Goal: Transaction & Acquisition: Download file/media

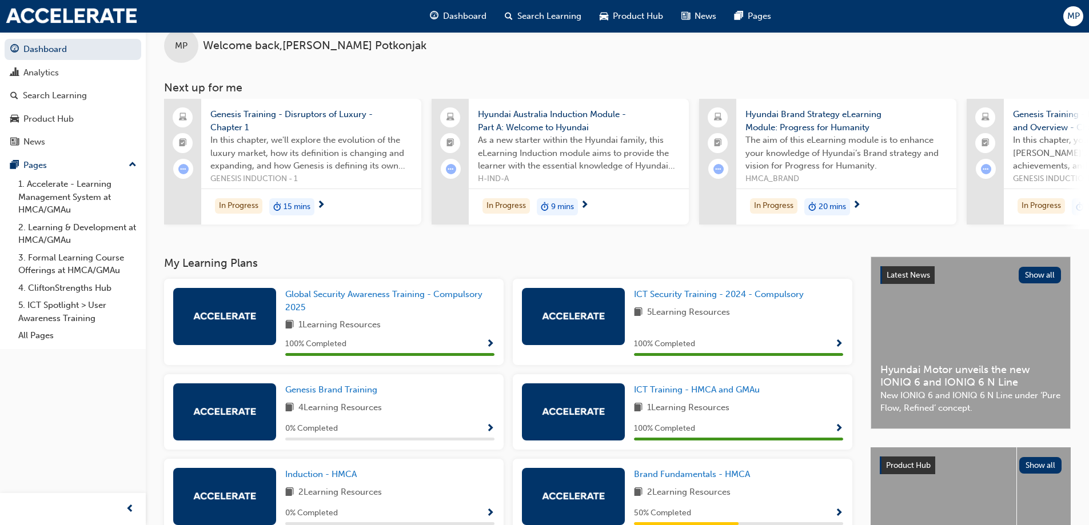
scroll to position [57, 0]
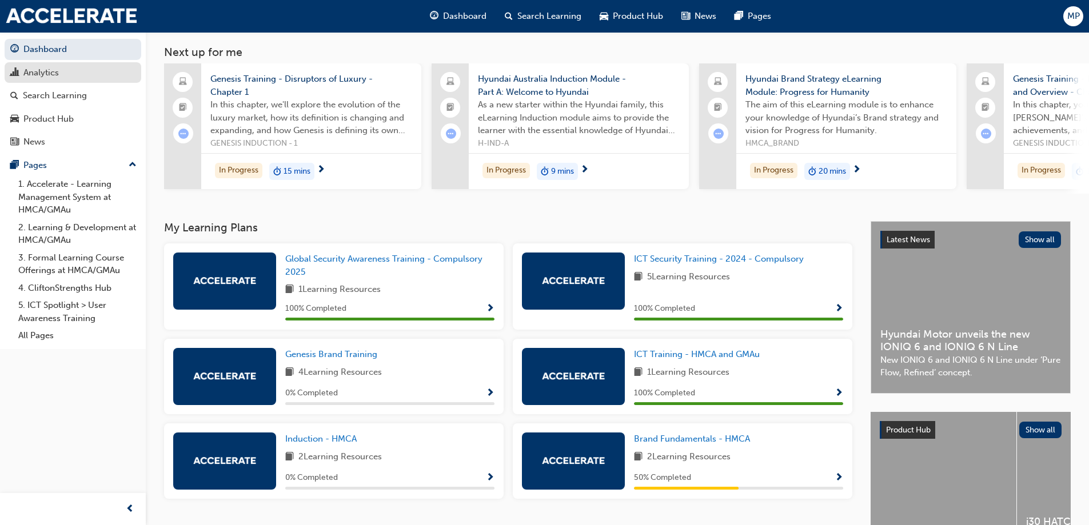
click at [70, 70] on div "Analytics" at bounding box center [72, 73] width 125 height 14
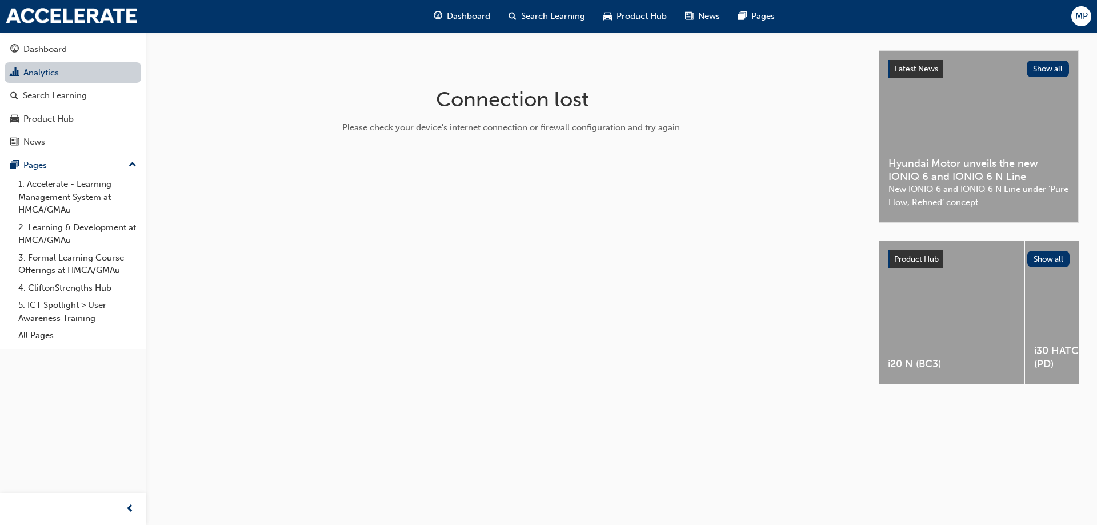
click at [71, 65] on link "Analytics" at bounding box center [73, 72] width 137 height 21
click at [54, 82] on link "Analytics" at bounding box center [73, 72] width 137 height 21
click at [58, 93] on div "Search Learning" at bounding box center [55, 95] width 64 height 13
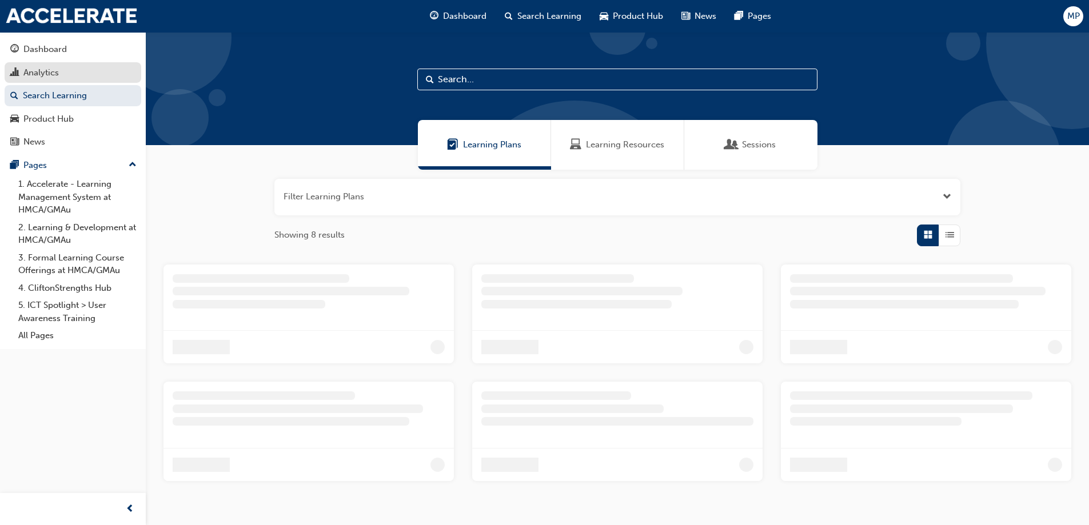
click at [71, 68] on div "Analytics" at bounding box center [72, 73] width 125 height 14
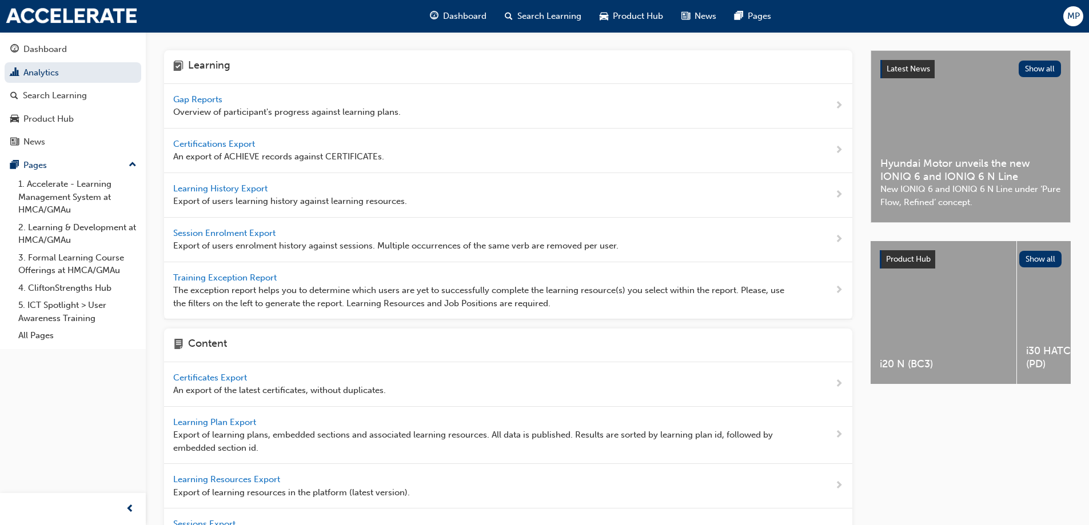
drag, startPoint x: 215, startPoint y: 190, endPoint x: 214, endPoint y: 185, distance: 5.7
click at [215, 190] on span "Learning History Export" at bounding box center [221, 188] width 97 height 10
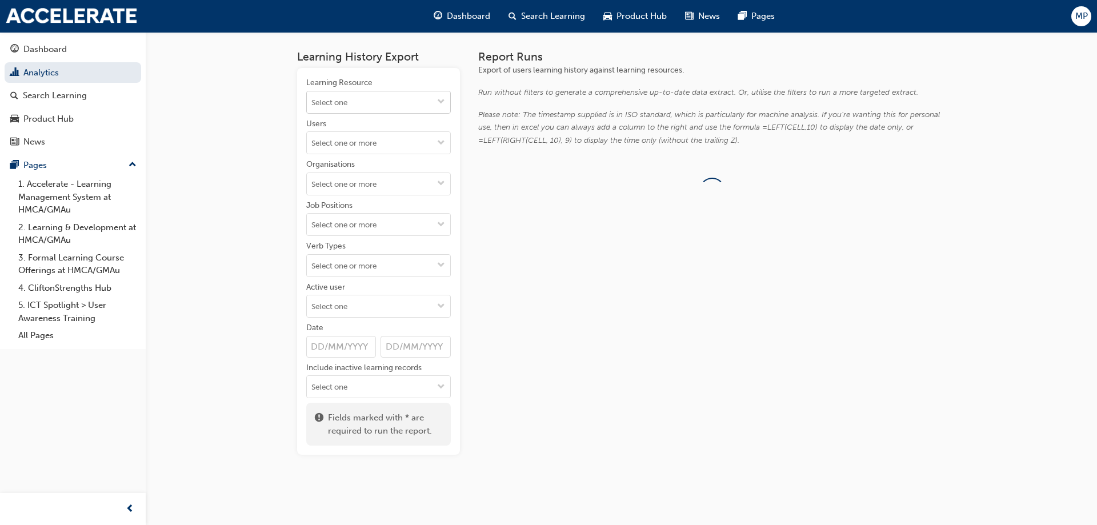
click at [372, 93] on input "Learning Resource" at bounding box center [378, 102] width 143 height 22
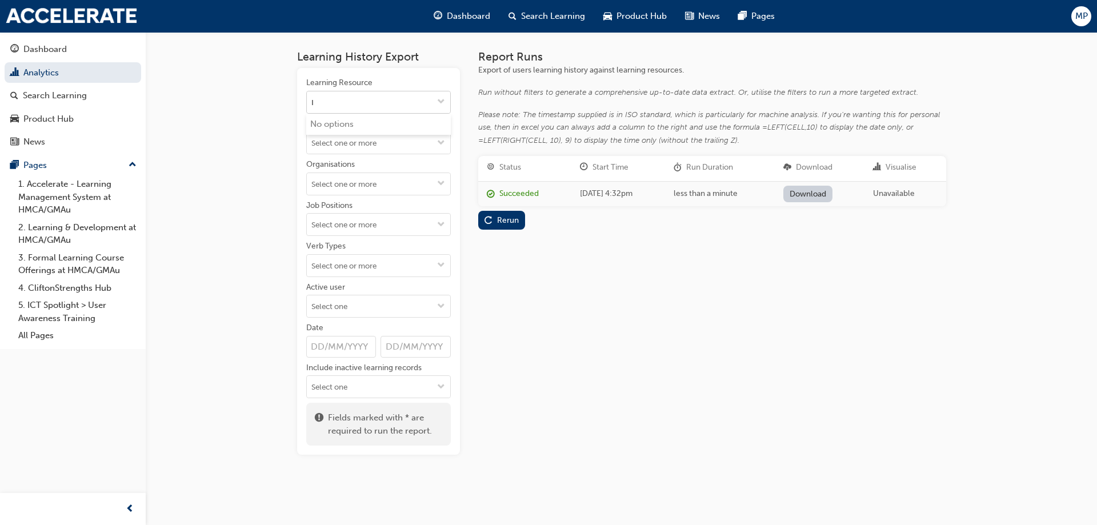
type input "It"
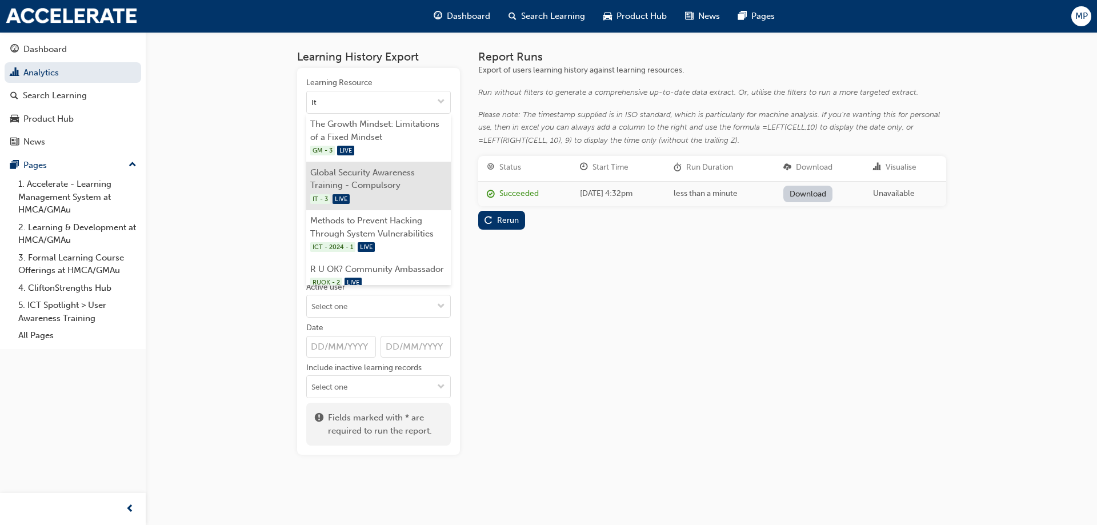
click at [352, 174] on li "Global Security Awareness Training - Compulsory IT - 3 LIVE" at bounding box center [378, 186] width 145 height 49
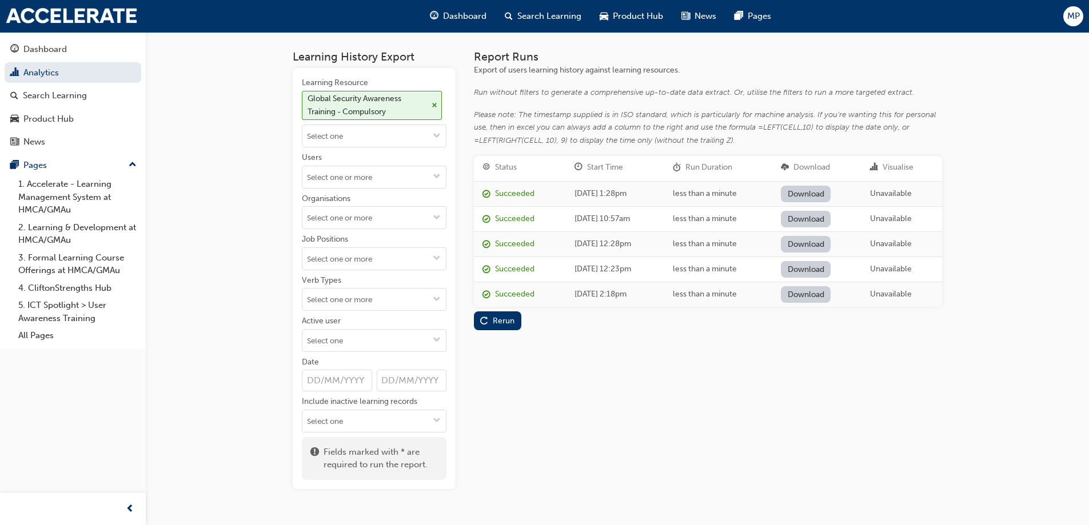
drag, startPoint x: 642, startPoint y: 364, endPoint x: 575, endPoint y: 350, distance: 68.4
click at [642, 365] on div "Report Runs Export of users learning history against learning resources. Run wi…" at bounding box center [708, 269] width 468 height 439
click at [497, 321] on div "Rerun" at bounding box center [504, 321] width 22 height 10
click at [821, 191] on link "Download" at bounding box center [806, 194] width 50 height 17
